Goal: Transaction & Acquisition: Purchase product/service

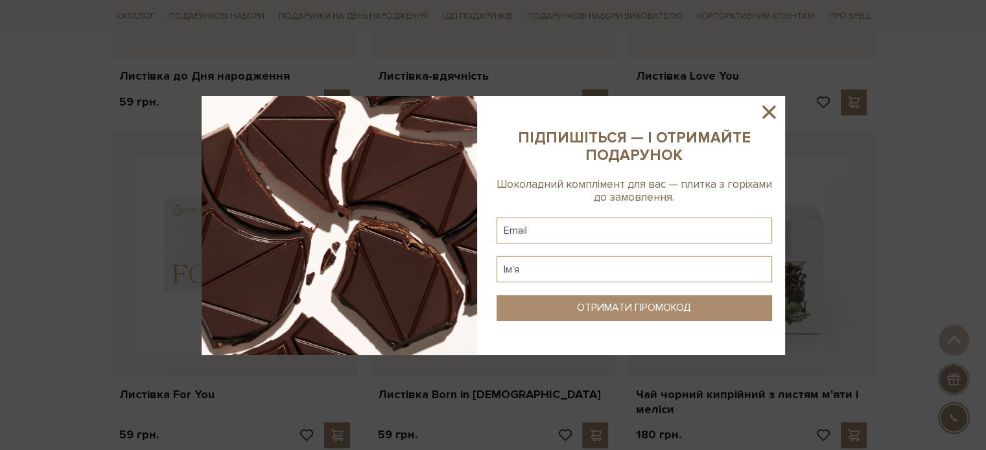
scroll to position [648, 0]
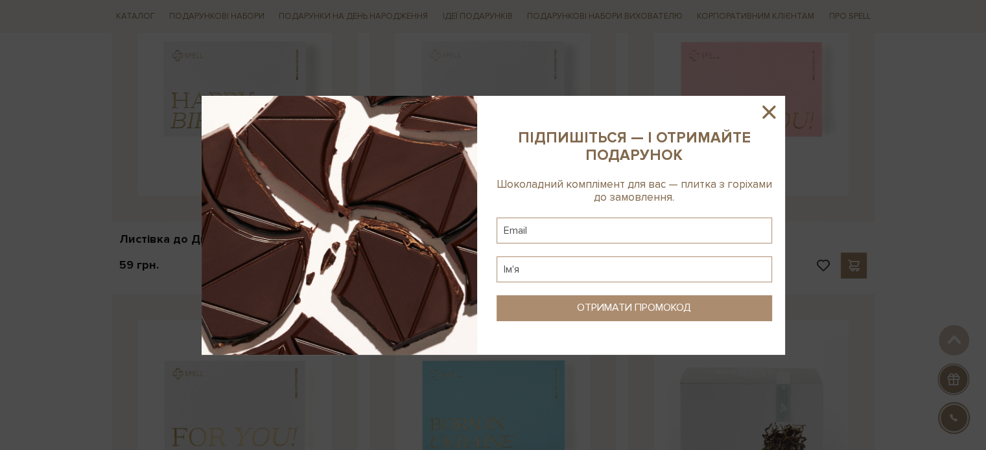
click at [769, 108] on icon at bounding box center [768, 112] width 22 height 22
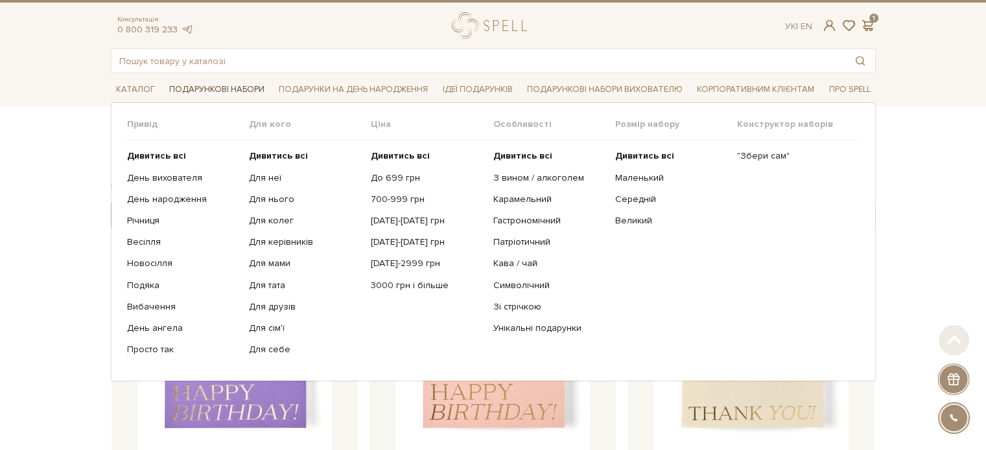
scroll to position [0, 0]
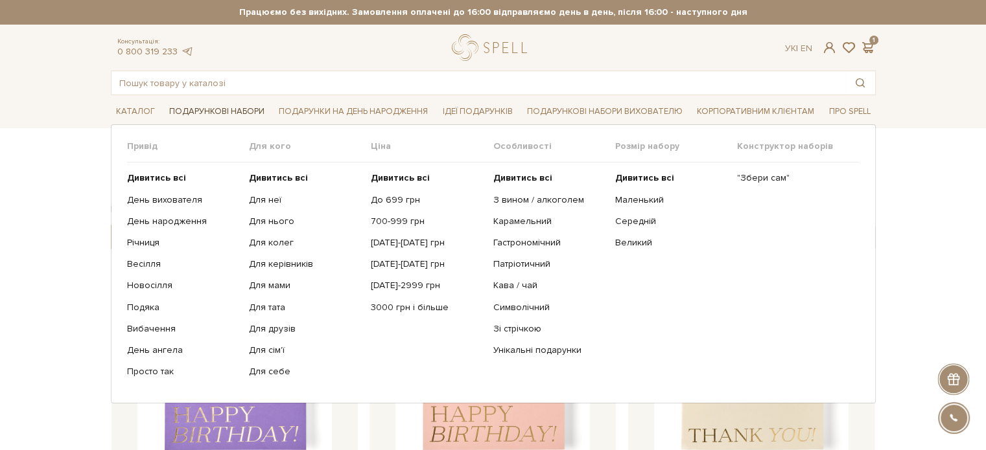
click at [253, 117] on link "Подарункові набори" at bounding box center [217, 112] width 106 height 20
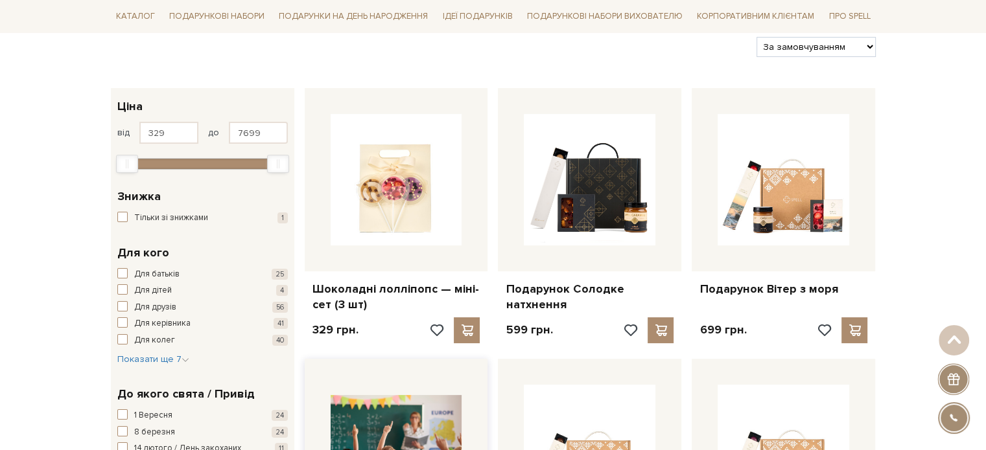
scroll to position [65, 0]
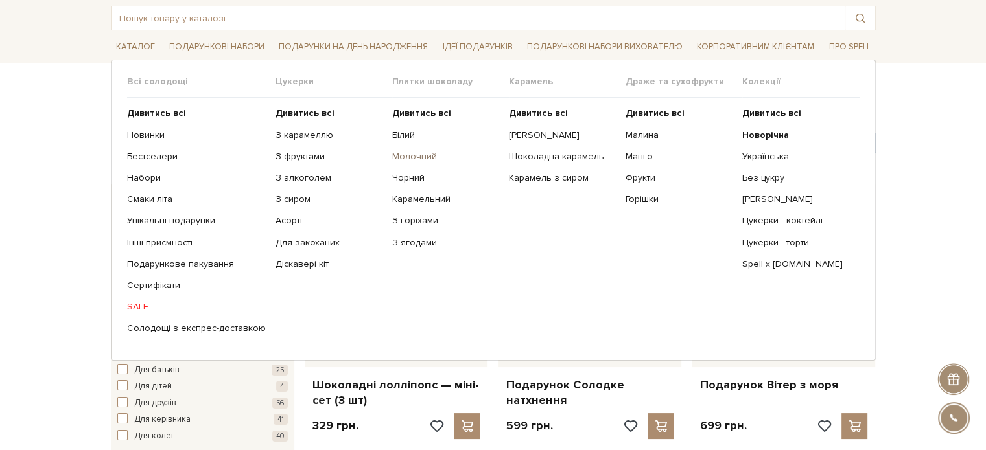
click at [407, 156] on link "Молочний" at bounding box center [445, 157] width 107 height 12
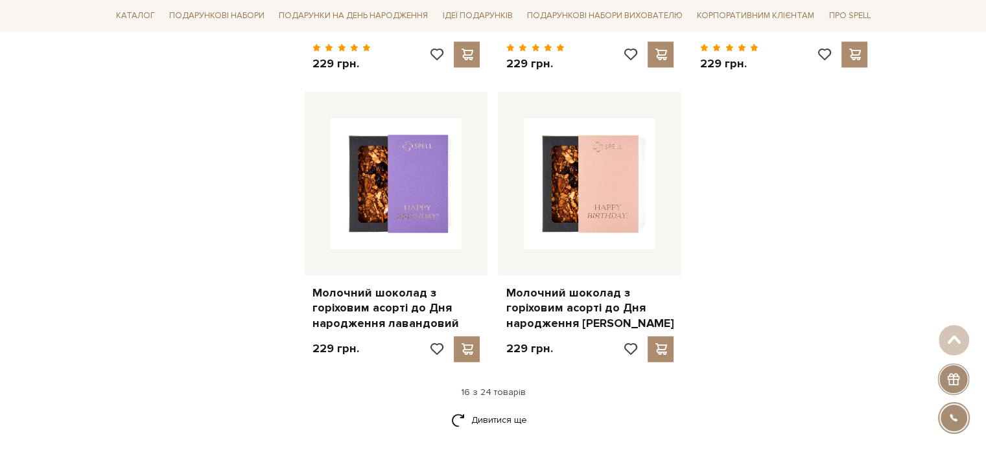
scroll to position [1620, 0]
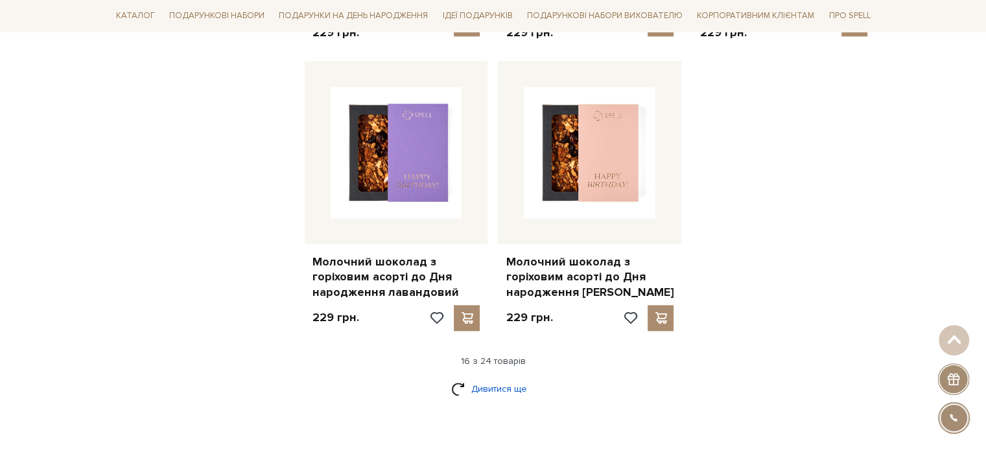
click at [474, 388] on link "Дивитися ще" at bounding box center [493, 389] width 84 height 23
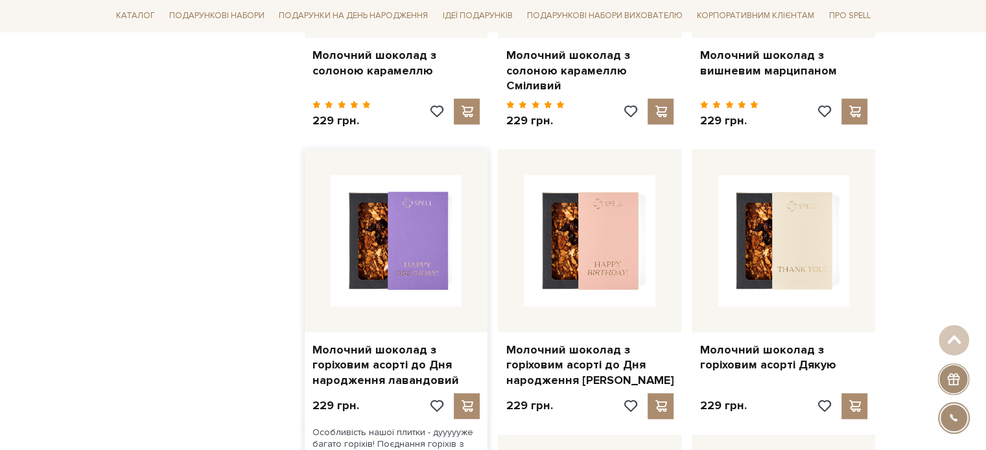
scroll to position [1555, 0]
